Goal: Task Accomplishment & Management: Complete application form

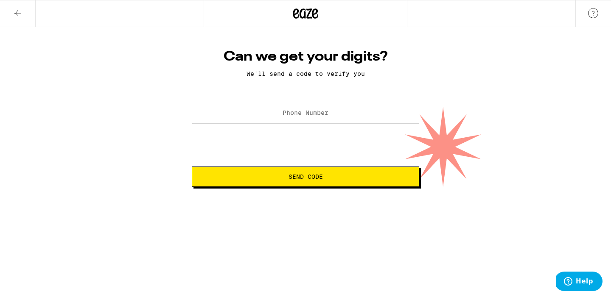
click at [295, 120] on input "Phone Number" at bounding box center [305, 113] width 227 height 19
type input "[PHONE_NUMBER]"
click at [316, 179] on span "Send Code" at bounding box center [305, 177] width 34 height 6
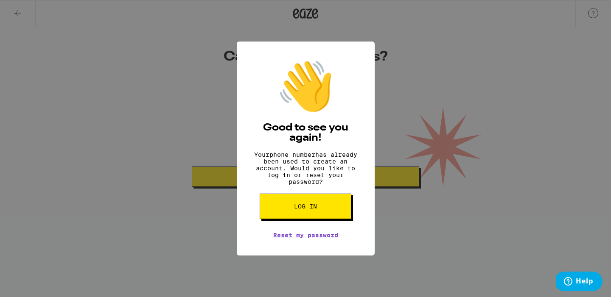
click at [305, 208] on span "Log in" at bounding box center [305, 207] width 23 height 6
